Goal: Task Accomplishment & Management: Complete application form

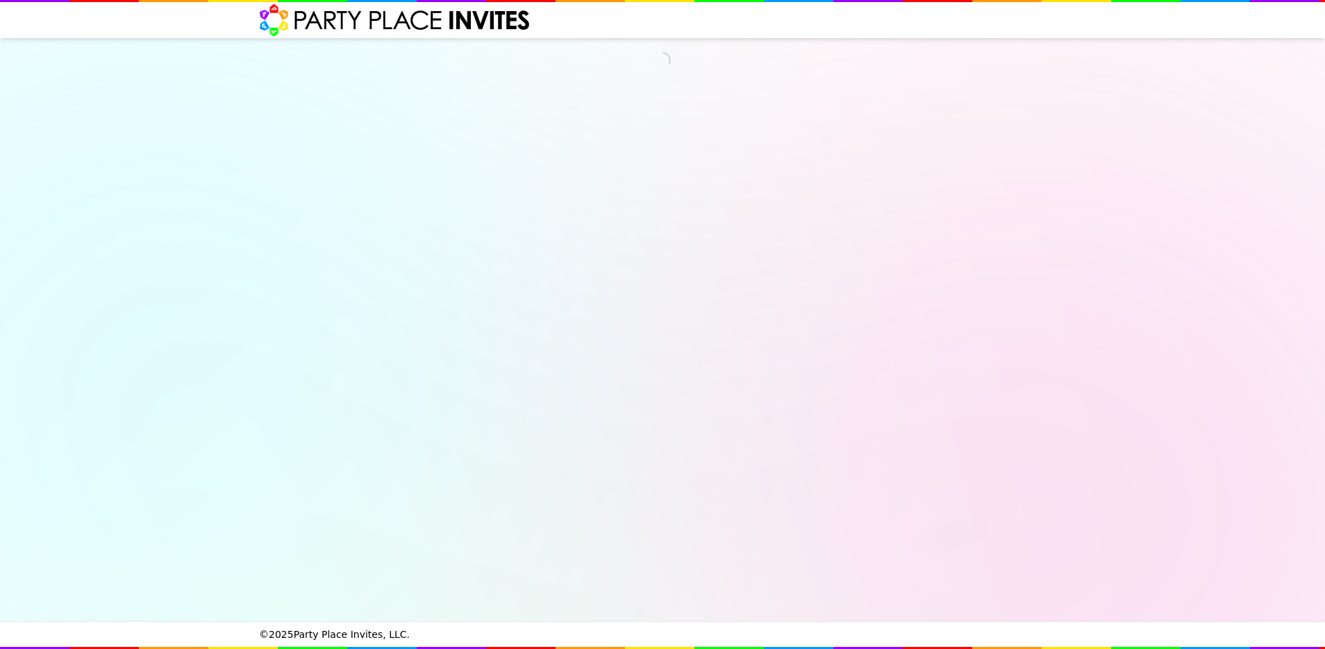
select select "540260"
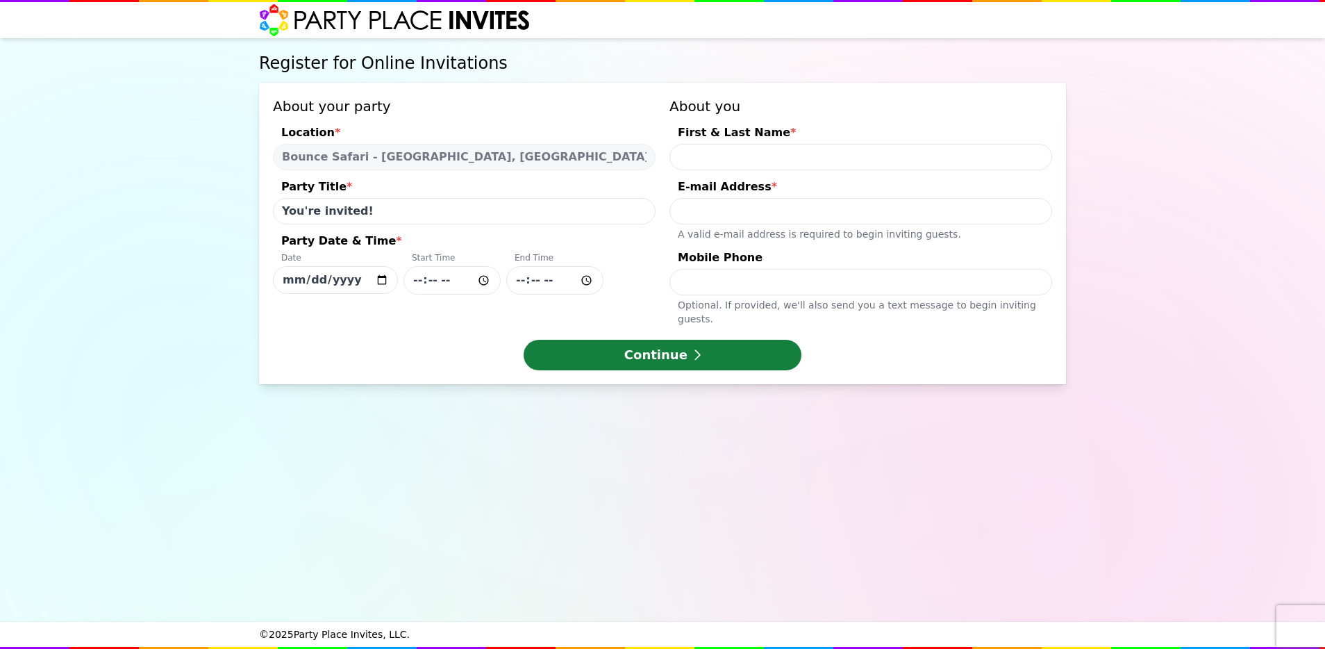
click at [635, 340] on button "Continue" at bounding box center [663, 355] width 278 height 31
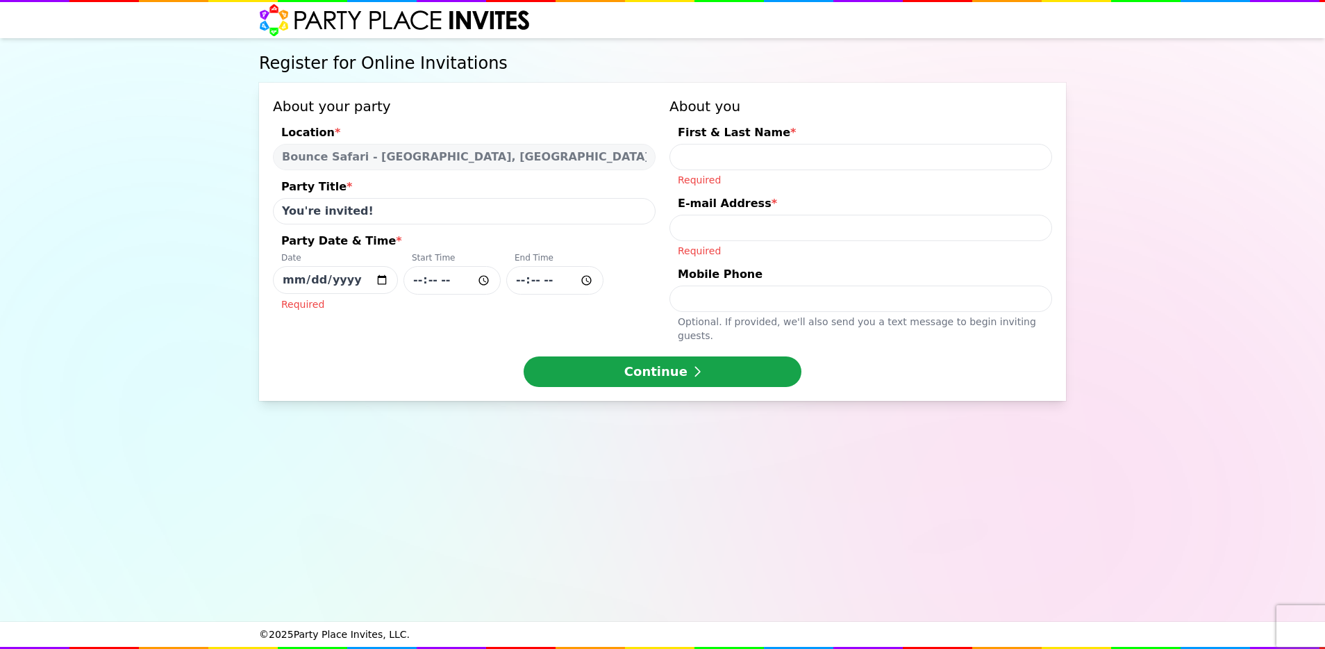
type input "12:00"
click at [776, 162] on input "First & Last Name * Required" at bounding box center [861, 157] width 383 height 26
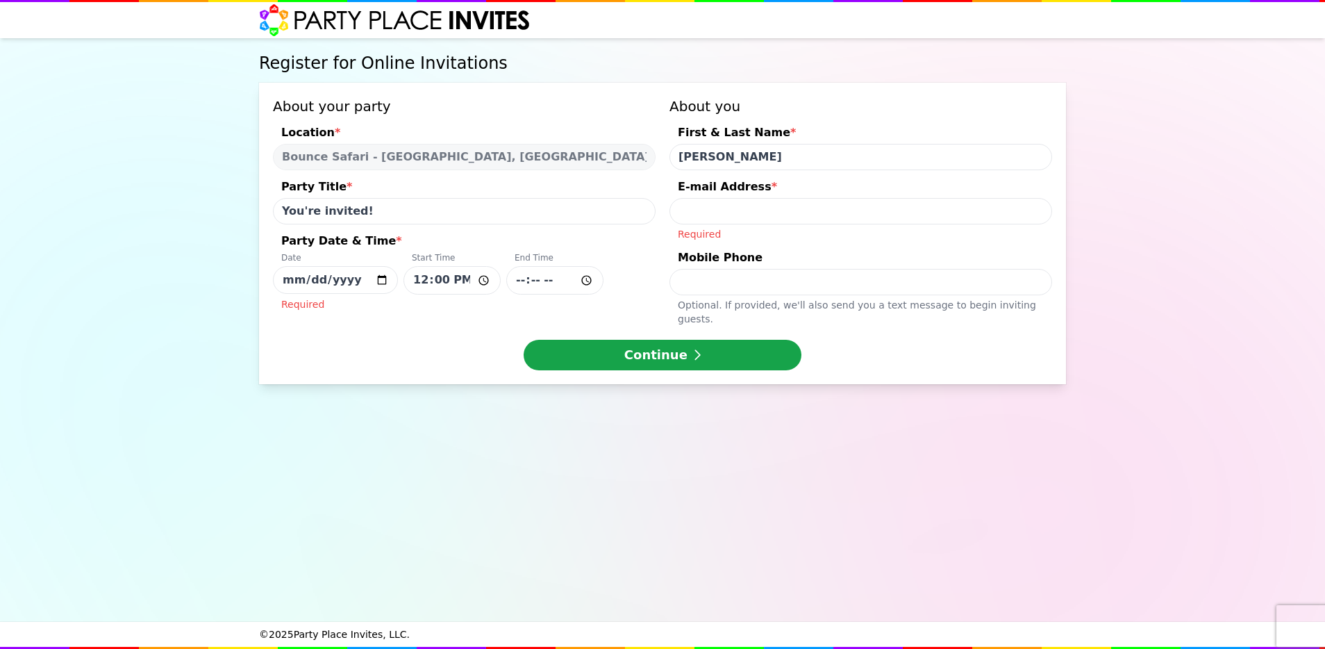
type input "[PERSON_NAME]"
click at [768, 213] on input "[EMAIL_ADDRESS][DOMAIN_NAME]" at bounding box center [861, 211] width 383 height 26
type input "[EMAIL_ADDRESS][DOMAIN_NAME]"
click at [797, 154] on input "[PERSON_NAME]" at bounding box center [861, 157] width 383 height 26
type input "[PERSON_NAME]"
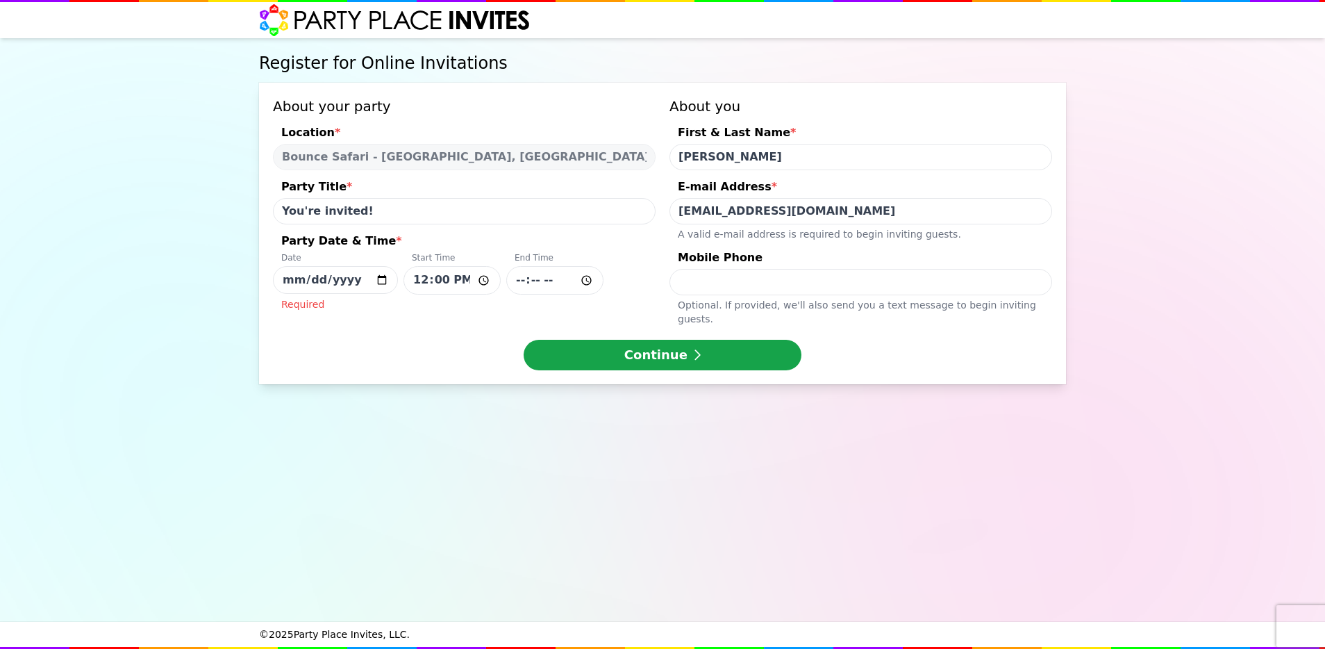
click at [524, 340] on button "Continue" at bounding box center [663, 355] width 278 height 31
click at [383, 283] on input "[DATE]" at bounding box center [335, 280] width 125 height 28
type input "[DATE]"
click at [611, 340] on button "Continue" at bounding box center [663, 355] width 278 height 31
click at [602, 347] on button "Continue" at bounding box center [663, 355] width 278 height 31
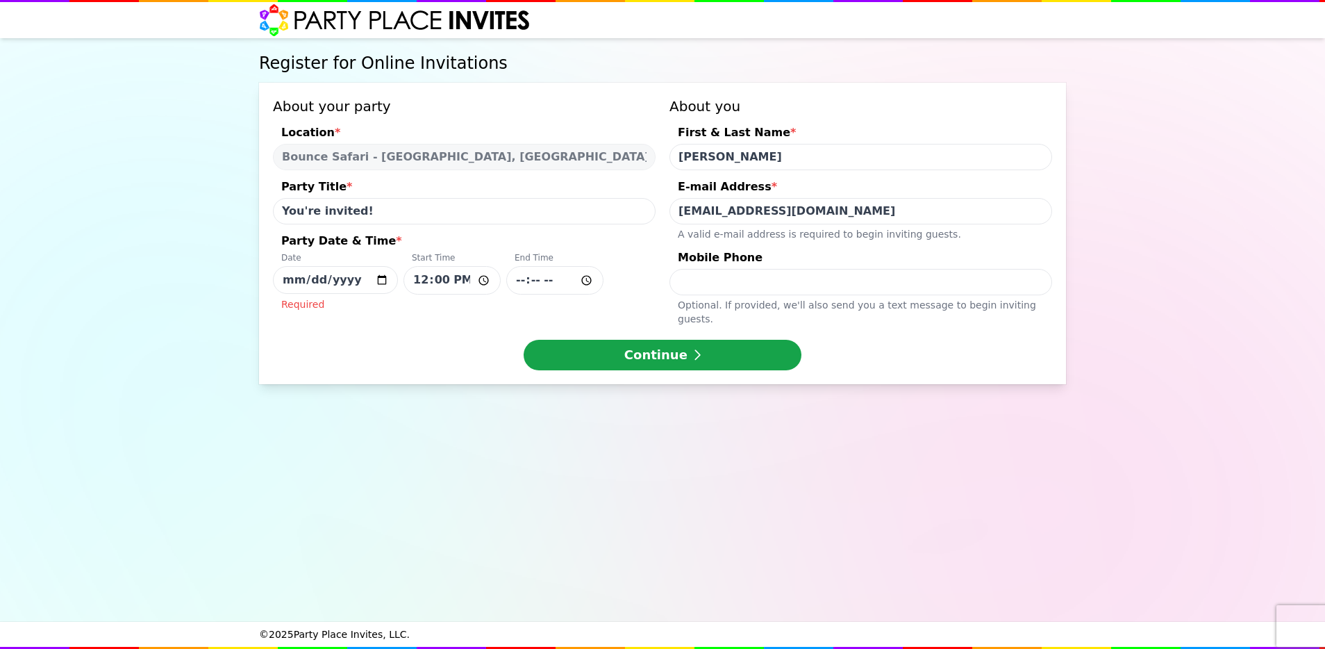
click at [490, 317] on div "About your party Location * Bounce Safari - [GEOGRAPHIC_DATA], [GEOGRAPHIC_DATA…" at bounding box center [662, 233] width 807 height 301
click at [517, 279] on input "Party Date & Time * Date [DATE] Start Time 12:00 End Time Required" at bounding box center [554, 280] width 97 height 28
type input "13:45"
click at [524, 340] on button "Continue" at bounding box center [663, 355] width 278 height 31
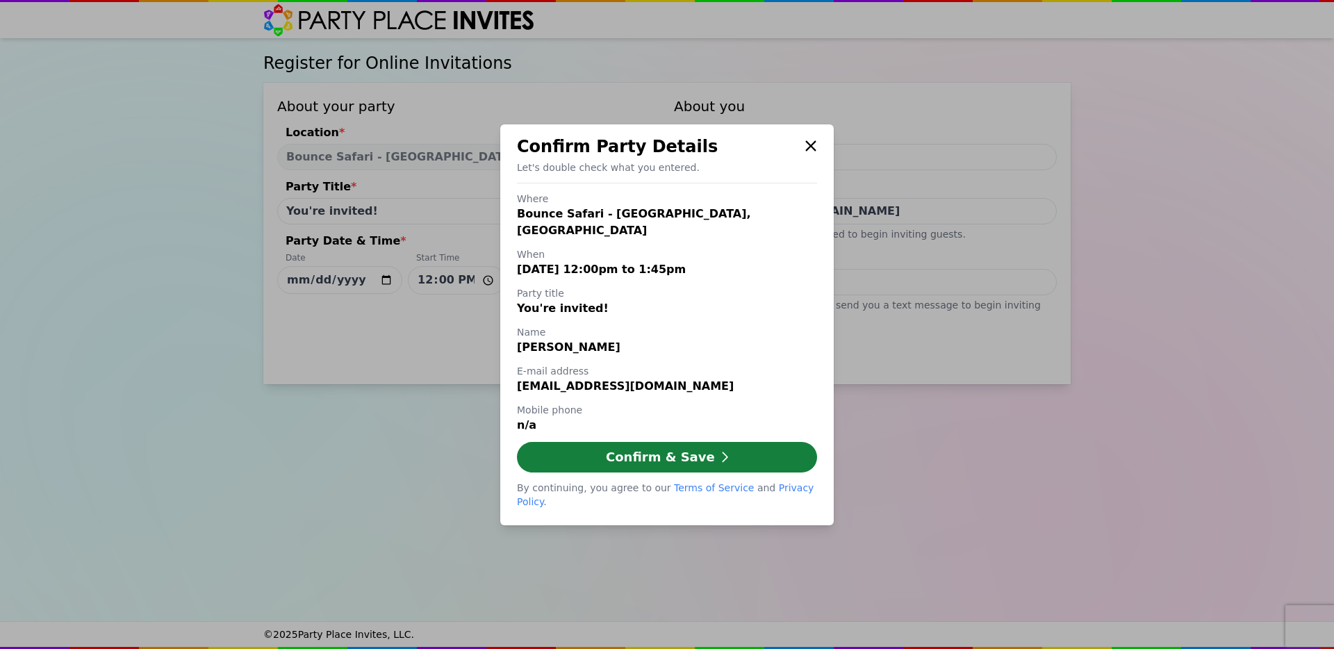
click at [720, 451] on icon "button" at bounding box center [724, 457] width 8 height 13
